Goal: Transaction & Acquisition: Book appointment/travel/reservation

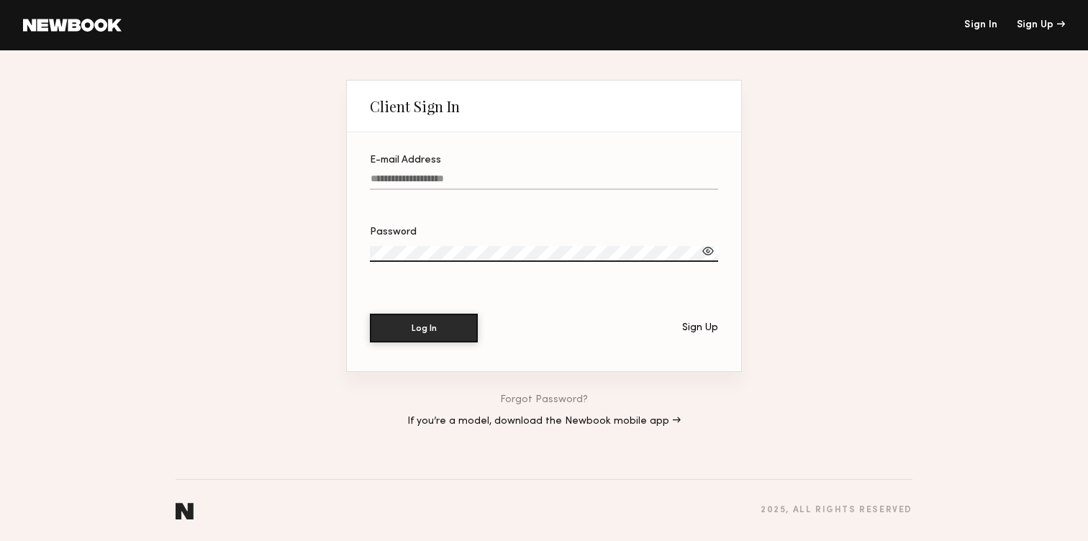
click at [427, 173] on label "E-mail Address" at bounding box center [544, 179] width 348 height 49
click at [427, 173] on input "E-mail Address" at bounding box center [544, 181] width 348 height 17
type input "**********"
click at [370, 314] on button "Log In" at bounding box center [424, 328] width 108 height 29
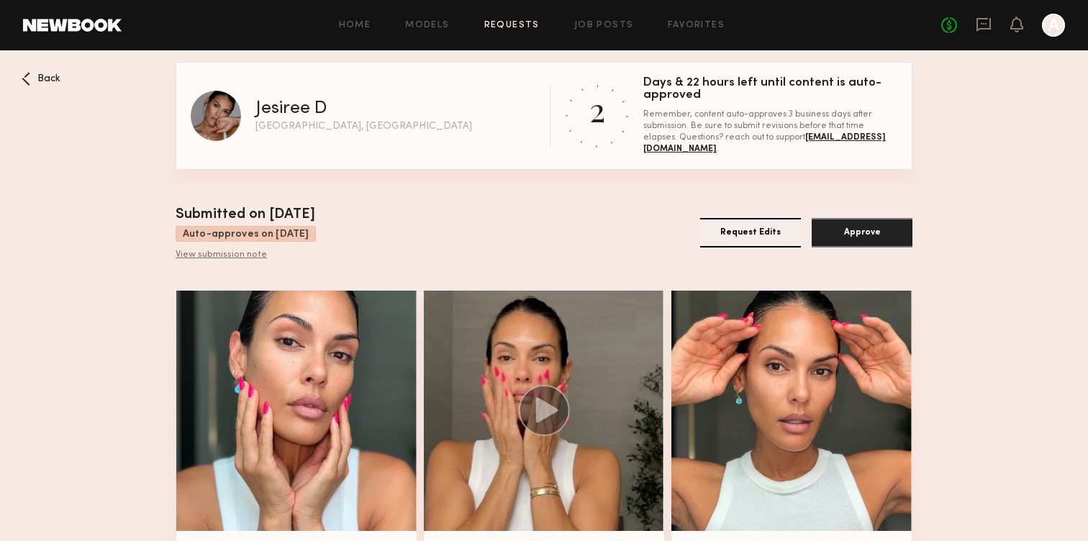
scroll to position [57, 0]
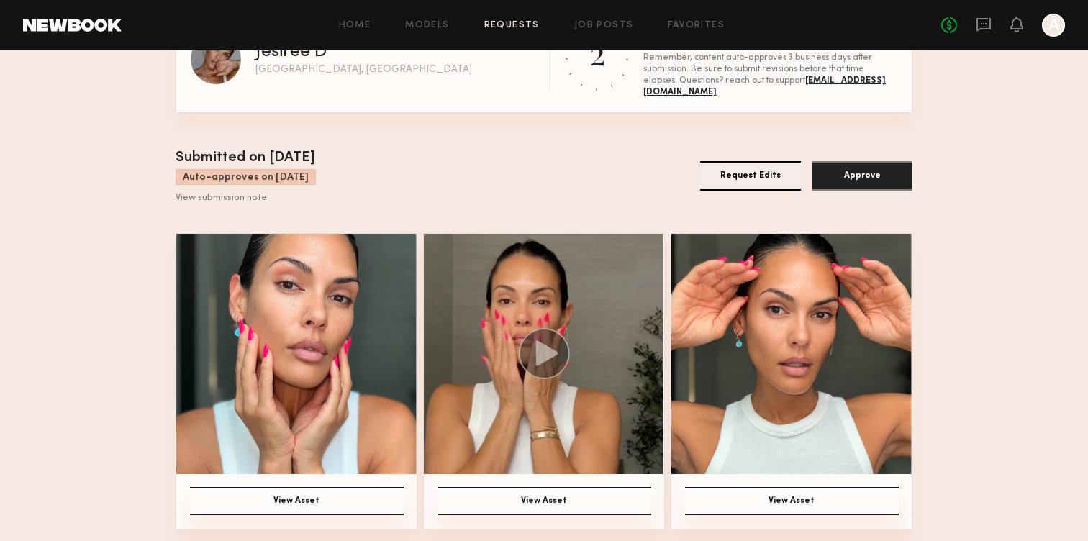
click at [557, 496] on button "View Asset" at bounding box center [544, 501] width 214 height 28
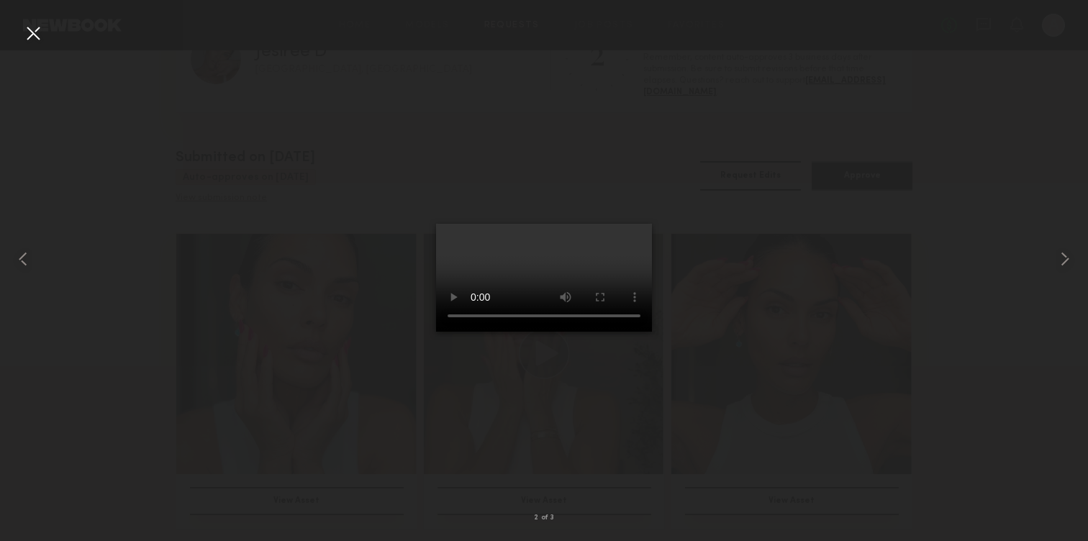
scroll to position [0, 0]
drag, startPoint x: 725, startPoint y: 181, endPoint x: 812, endPoint y: 181, distance: 87.1
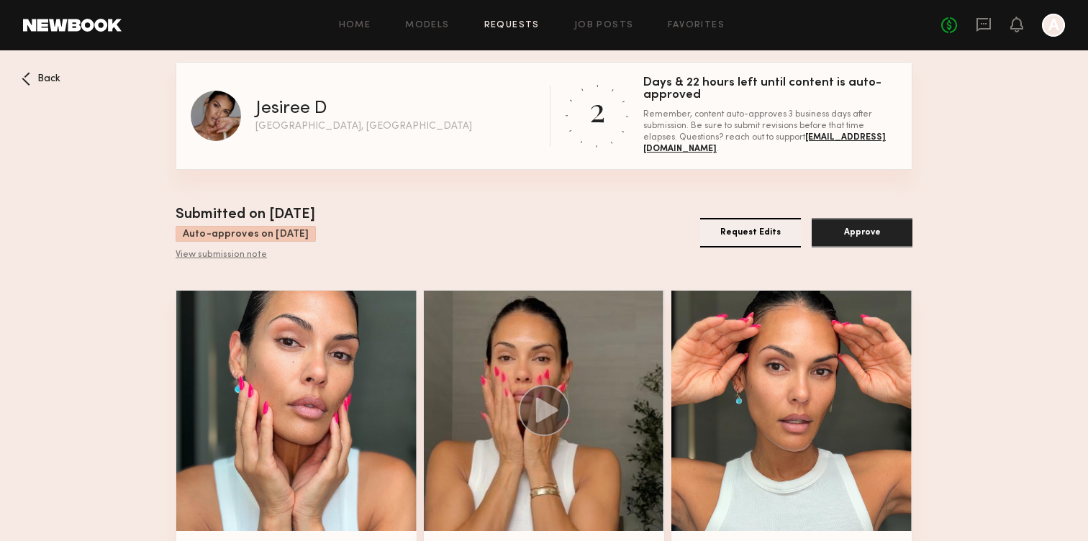
click at [938, 112] on nb-booking-gallery "Back Jesiree D [GEOGRAPHIC_DATA], [GEOGRAPHIC_DATA] 2 Days & 22 hours left unti…" at bounding box center [544, 324] width 1088 height 525
